Goal: Task Accomplishment & Management: Complete application form

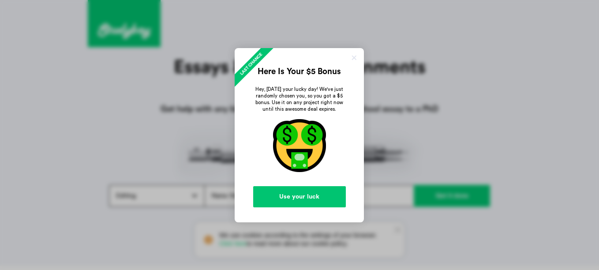
click at [352, 57] on link at bounding box center [354, 57] width 9 height 9
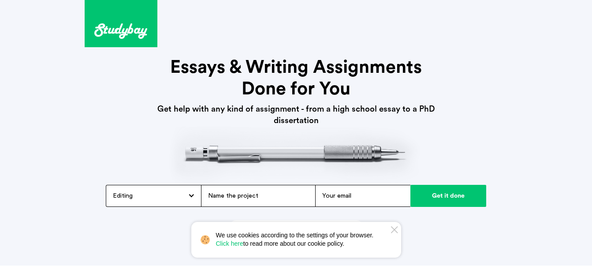
click at [392, 228] on icon at bounding box center [394, 229] width 7 height 7
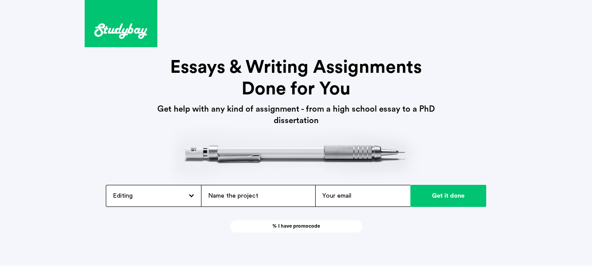
click at [262, 193] on input "text" at bounding box center [258, 196] width 114 height 22
click at [189, 189] on div "Editing Admission / Scholarship Essay Annotated Bibliography Application Essay …" at bounding box center [153, 196] width 95 height 22
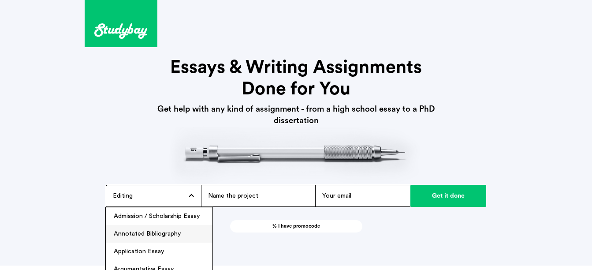
click at [189, 236] on li "Annotated Bibliography" at bounding box center [159, 234] width 107 height 18
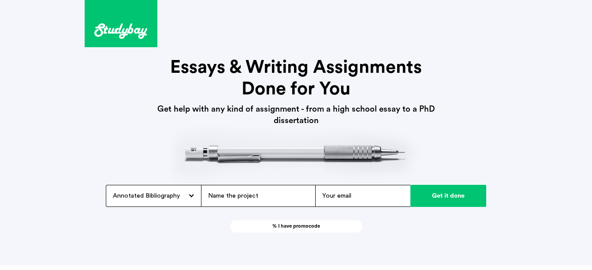
click at [249, 204] on input "text" at bounding box center [258, 196] width 114 height 22
type input "S"
type input "M"
type input "Metamorphsis"
click at [339, 198] on input "email" at bounding box center [362, 196] width 95 height 22
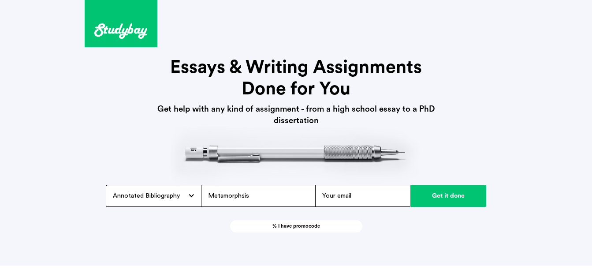
type input "[EMAIL_ADDRESS][DOMAIN_NAME]"
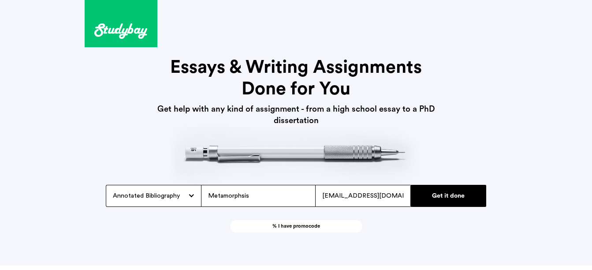
click at [438, 191] on input "Get it done" at bounding box center [449, 196] width 76 height 22
